Goal: Transaction & Acquisition: Purchase product/service

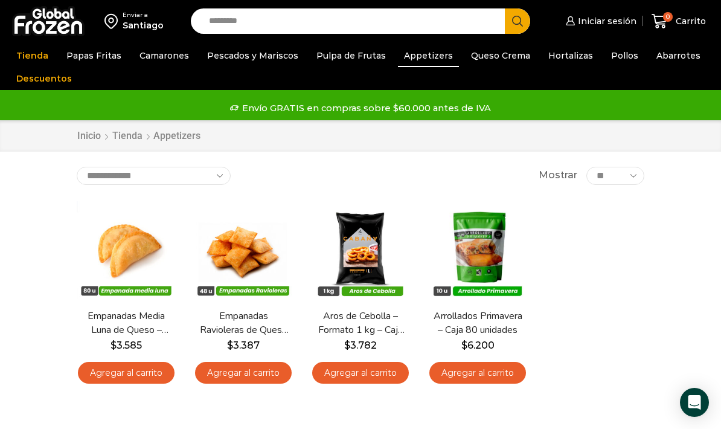
click at [620, 15] on span "Iniciar sesión" at bounding box center [606, 21] width 62 height 12
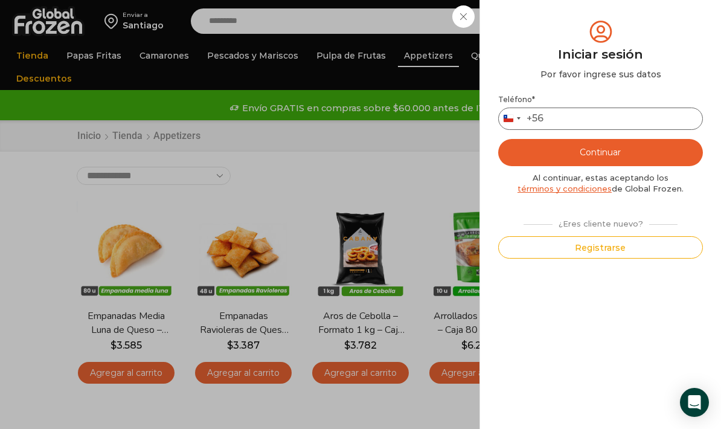
click at [592, 112] on input "Teléfono *" at bounding box center [600, 118] width 205 height 22
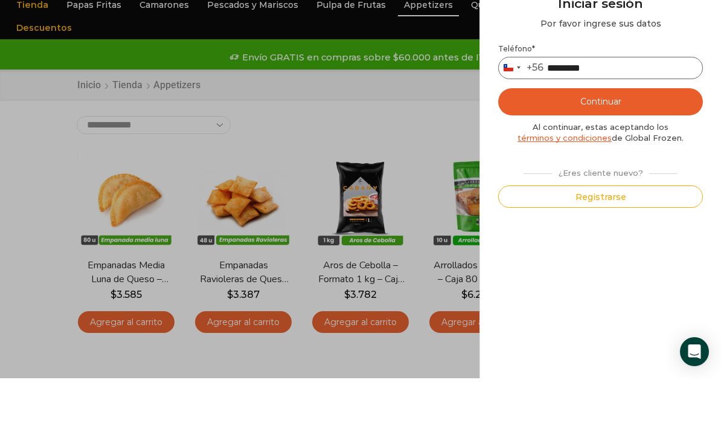
type input "*********"
click at [611, 139] on button "Continuar" at bounding box center [600, 152] width 205 height 27
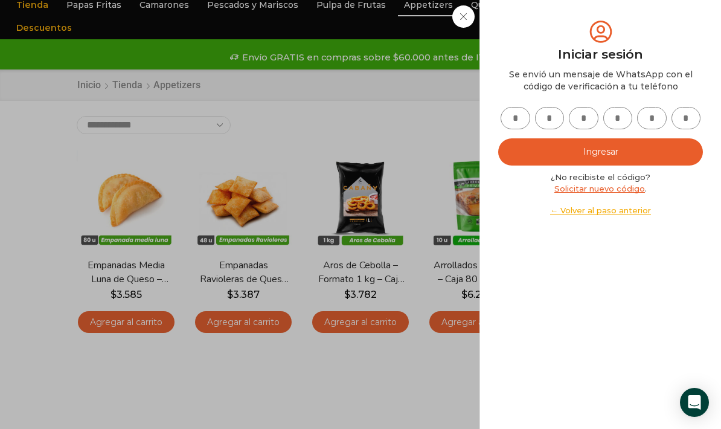
click at [511, 120] on input "text" at bounding box center [515, 118] width 30 height 22
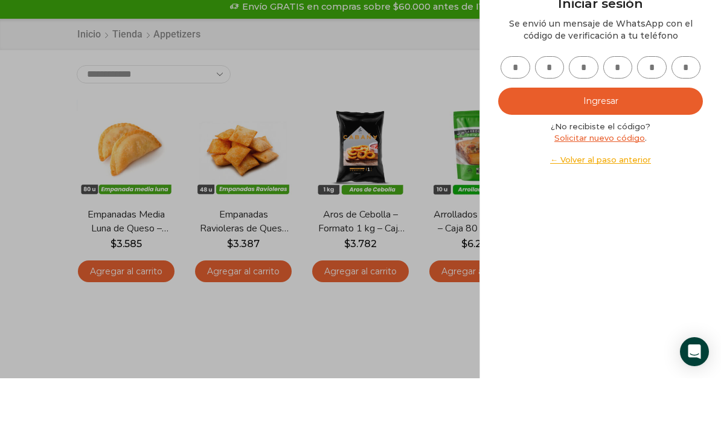
type input "*"
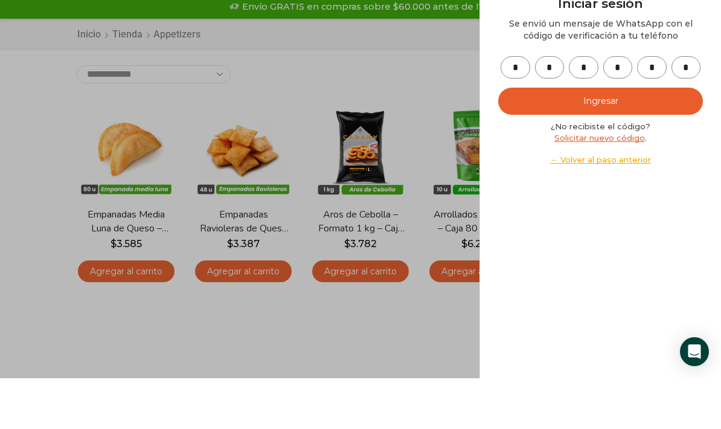
type input "*"
click at [616, 138] on button "Ingresar" at bounding box center [600, 151] width 205 height 27
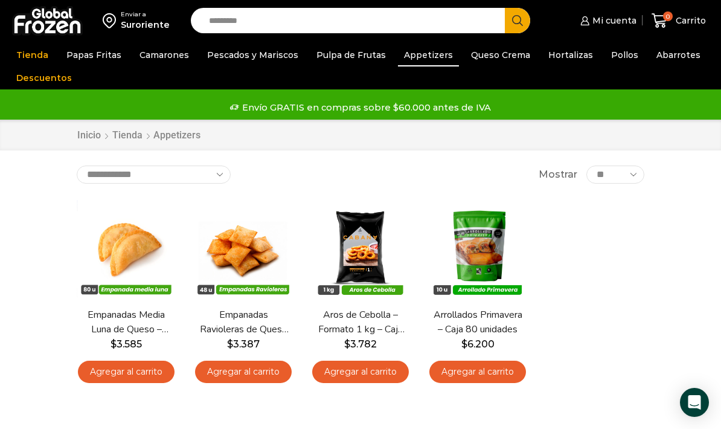
click at [155, 56] on link "Camarones" at bounding box center [164, 54] width 62 height 23
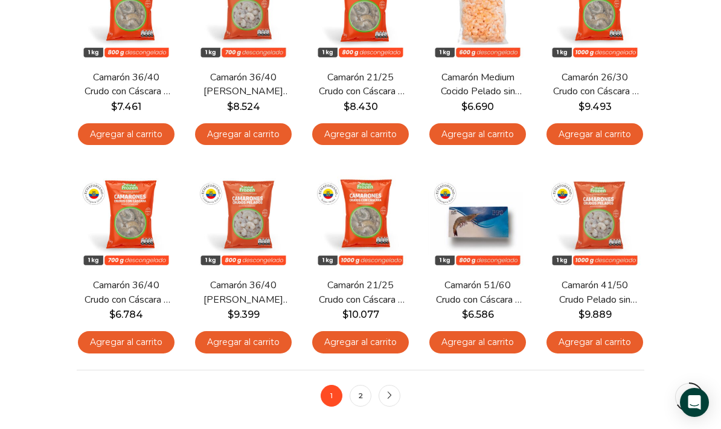
scroll to position [671, 0]
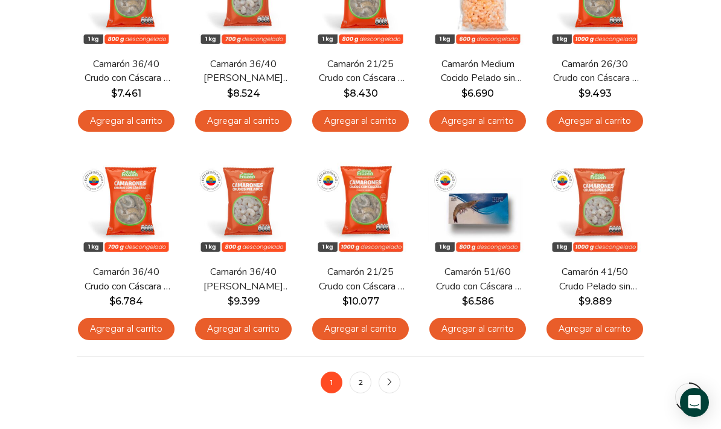
click at [614, 328] on link "Agregar al carrito" at bounding box center [594, 328] width 97 height 22
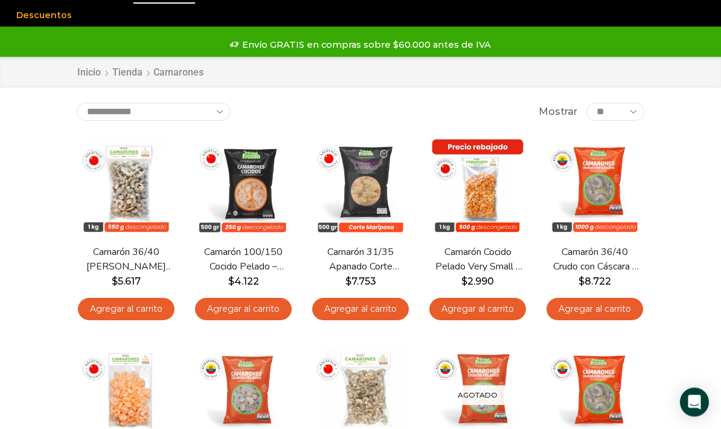
scroll to position [0, 0]
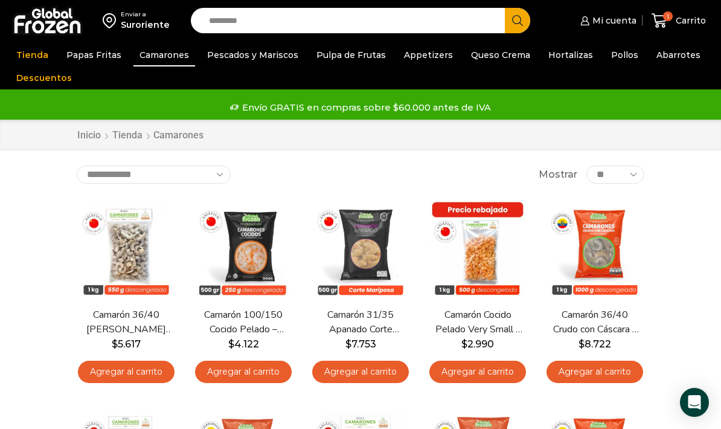
click at [103, 56] on link "Papas Fritas" at bounding box center [93, 54] width 67 height 23
click at [92, 58] on link "Papas Fritas" at bounding box center [93, 54] width 67 height 23
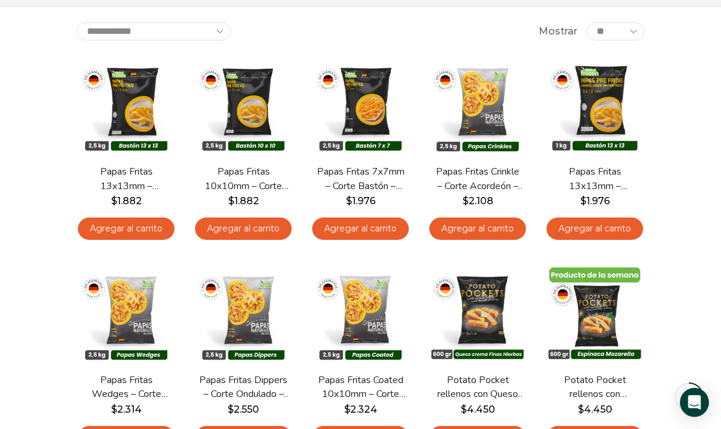
scroll to position [146, 0]
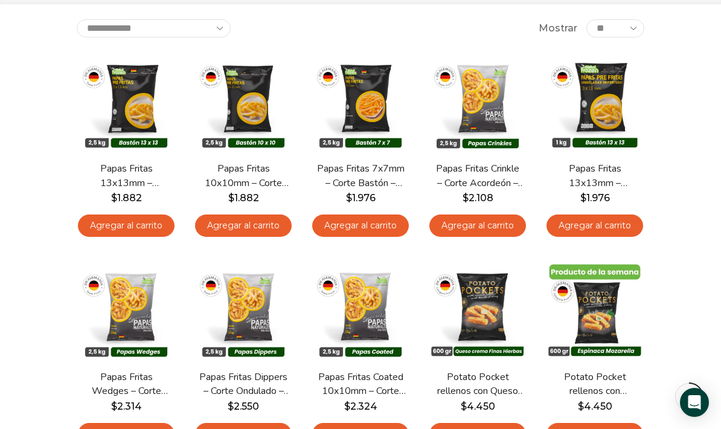
click at [150, 217] on link "Agregar al carrito" at bounding box center [126, 225] width 97 height 22
click at [156, 218] on div "**********" at bounding box center [360, 371] width 585 height 704
click at [147, 223] on link "Agregar al carrito" at bounding box center [126, 225] width 97 height 22
click at [136, 219] on div "**********" at bounding box center [360, 371] width 585 height 704
click at [148, 221] on link "Agregar al carrito" at bounding box center [126, 225] width 97 height 22
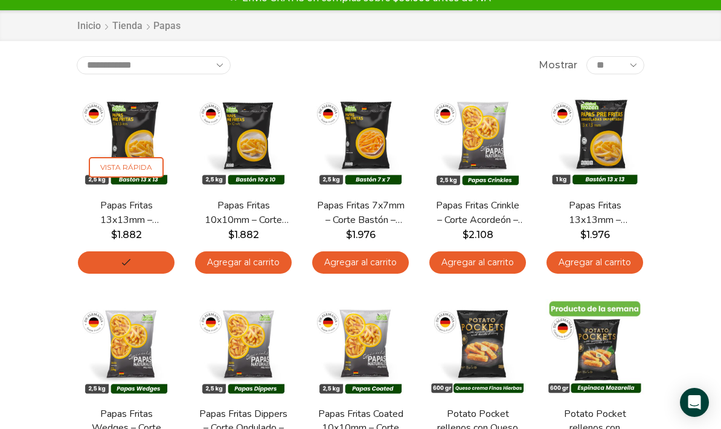
scroll to position [0, 0]
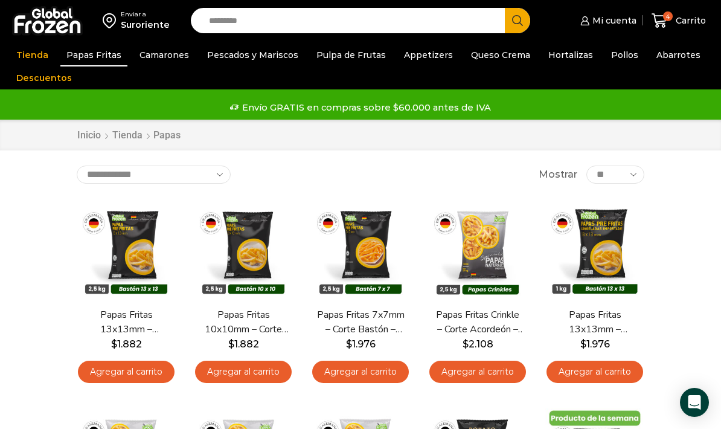
click at [674, 60] on link "Abarrotes" at bounding box center [678, 54] width 56 height 23
click at [674, 55] on link "Abarrotes" at bounding box center [678, 54] width 56 height 23
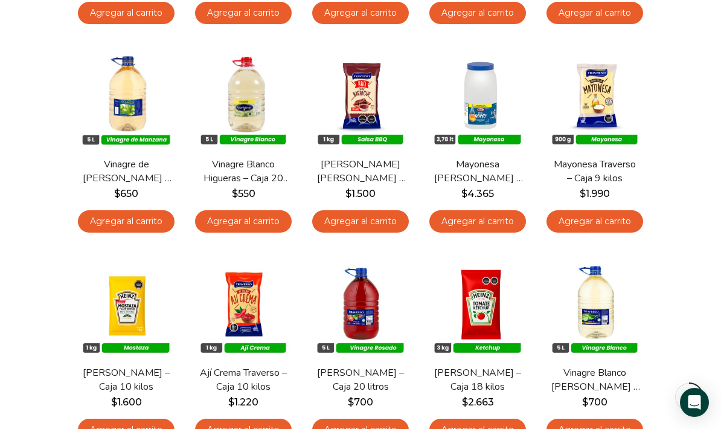
scroll to position [372, 0]
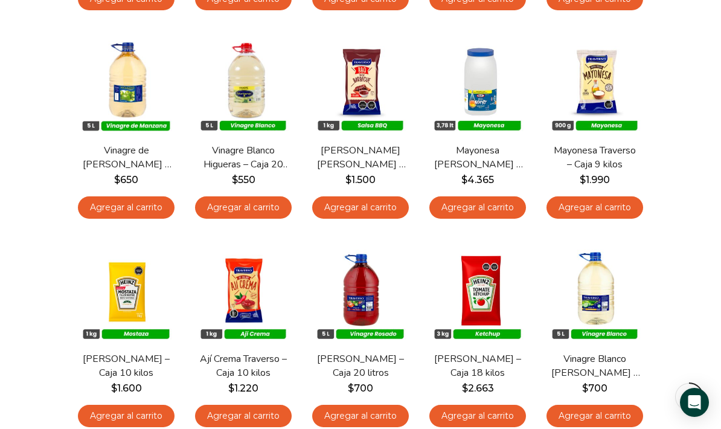
click at [486, 288] on img at bounding box center [477, 293] width 99 height 99
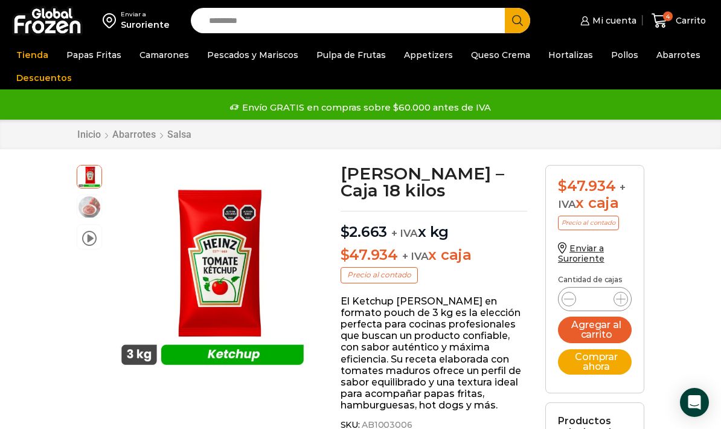
click at [605, 55] on link "Pollos" at bounding box center [624, 54] width 39 height 23
click at [605, 54] on link "Pollos" at bounding box center [624, 54] width 39 height 23
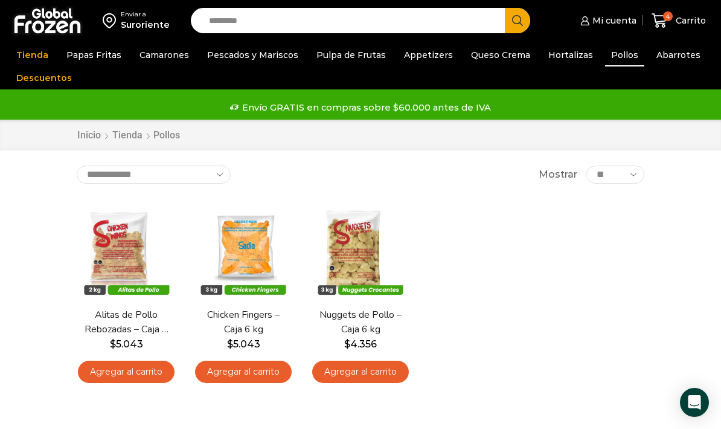
scroll to position [3, 0]
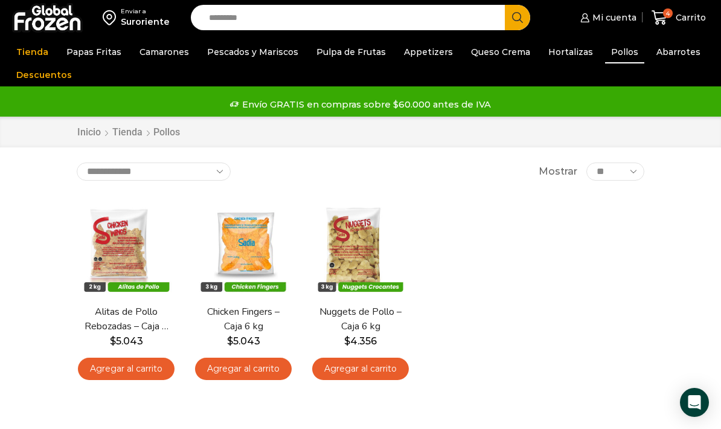
click at [685, 21] on span "Carrito" at bounding box center [688, 17] width 33 height 12
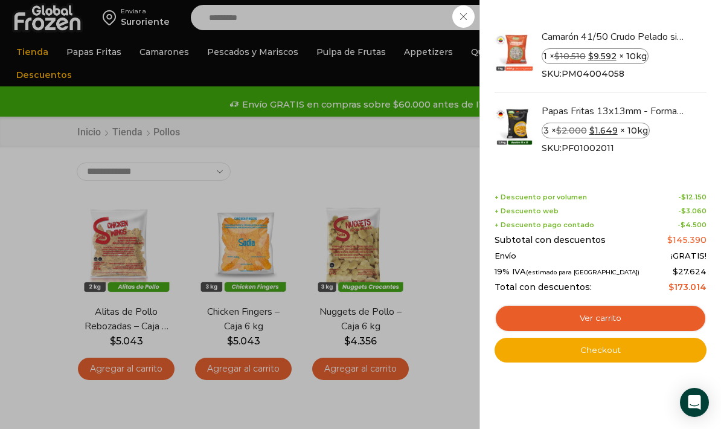
click at [601, 346] on link "Checkout" at bounding box center [600, 349] width 212 height 25
click at [596, 343] on link "Checkout" at bounding box center [600, 349] width 212 height 25
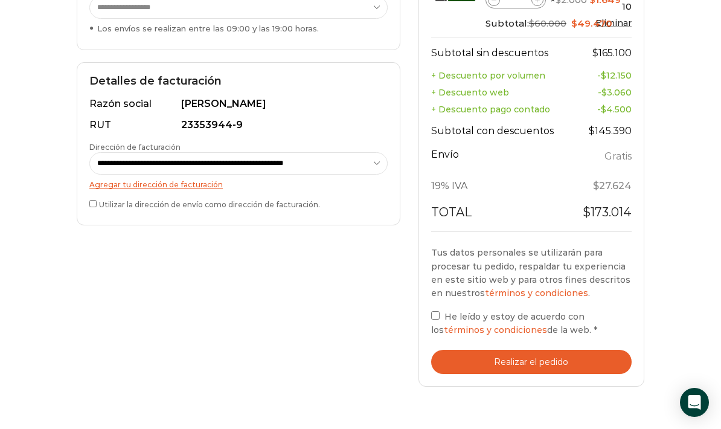
scroll to position [366, 0]
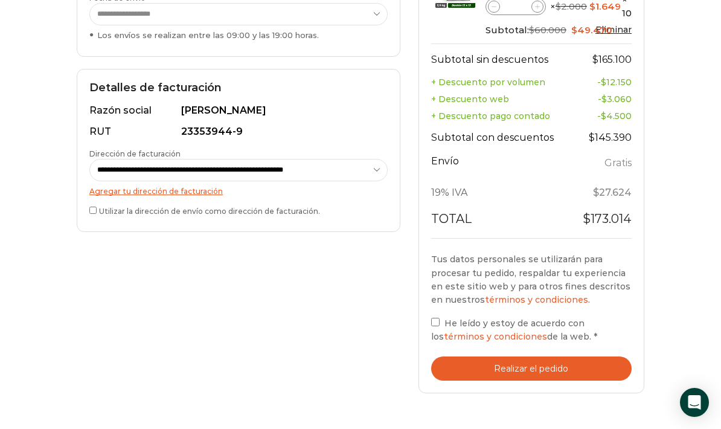
click at [542, 361] on button "Realizar el pedido" at bounding box center [531, 368] width 200 height 25
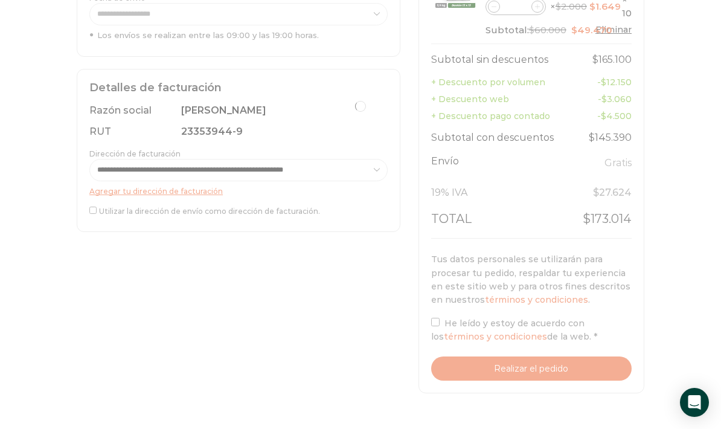
scroll to position [415, 0]
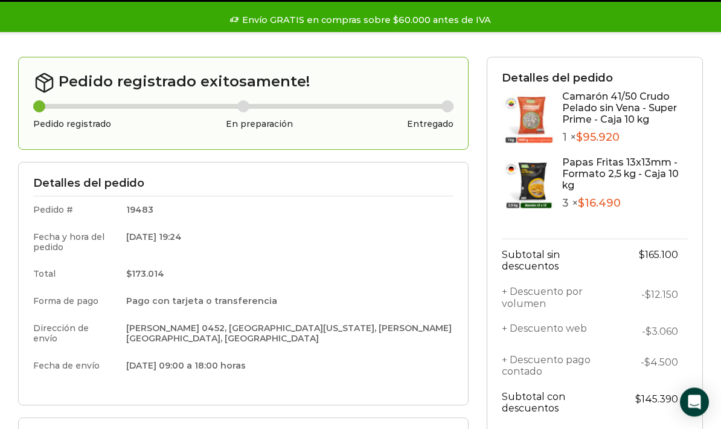
scroll to position [85, 0]
